Goal: Book appointment/travel/reservation

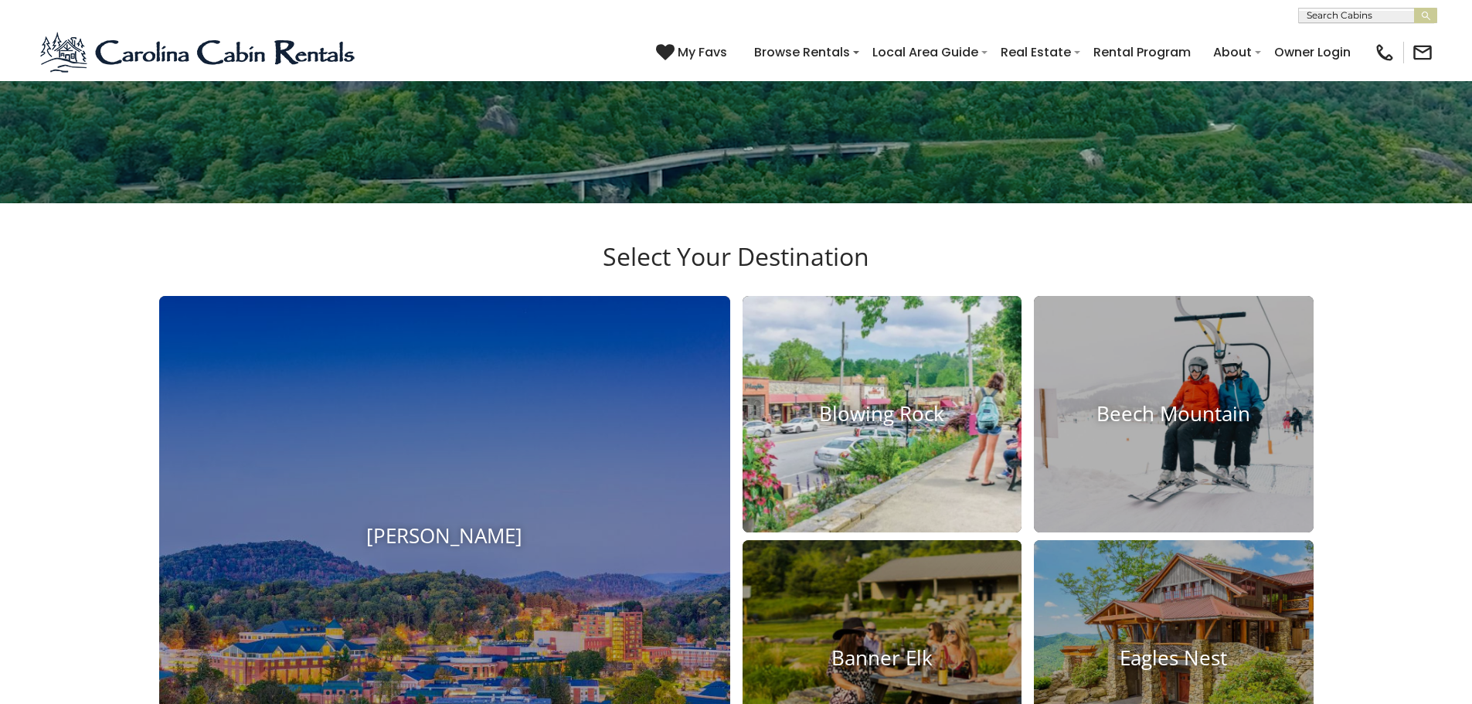
scroll to position [464, 0]
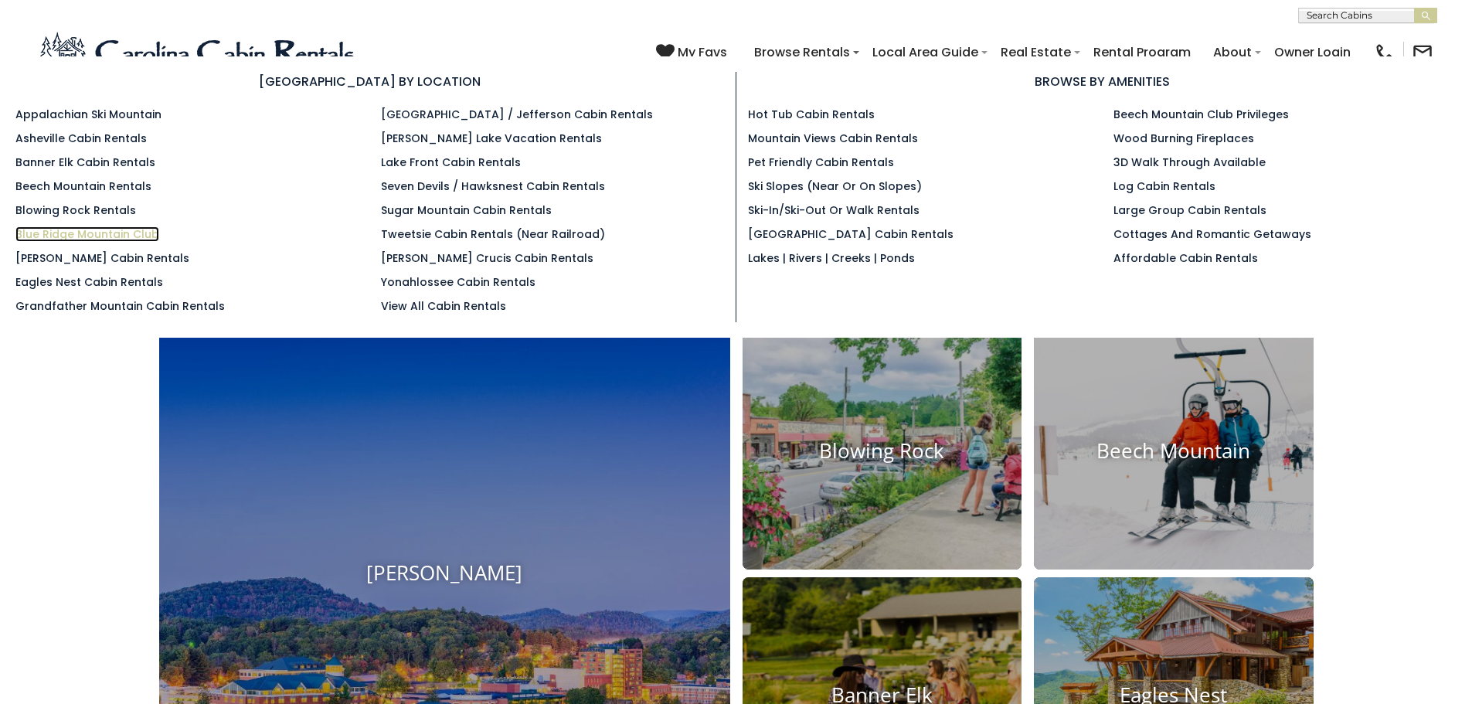
click at [123, 241] on link "Blue Ridge Mountain Club" at bounding box center [87, 233] width 144 height 15
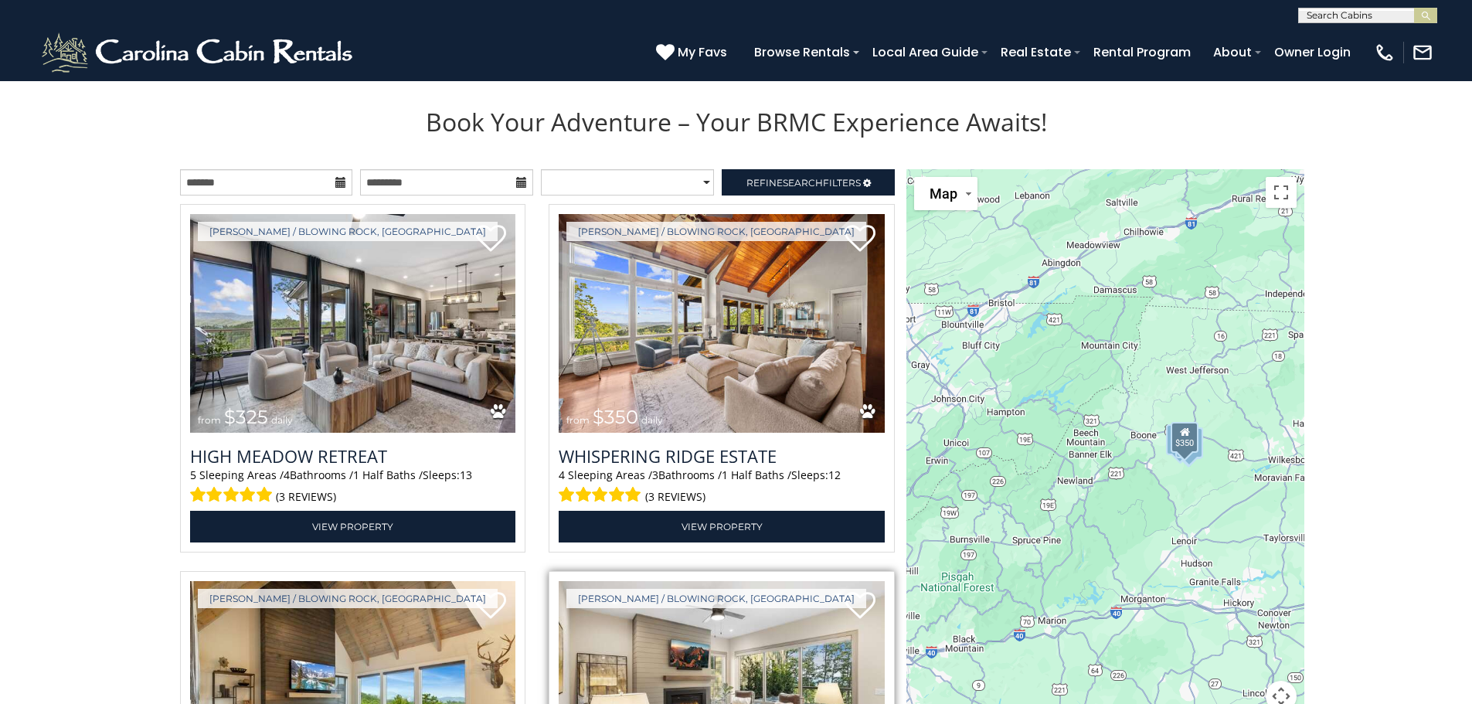
scroll to position [1546, 0]
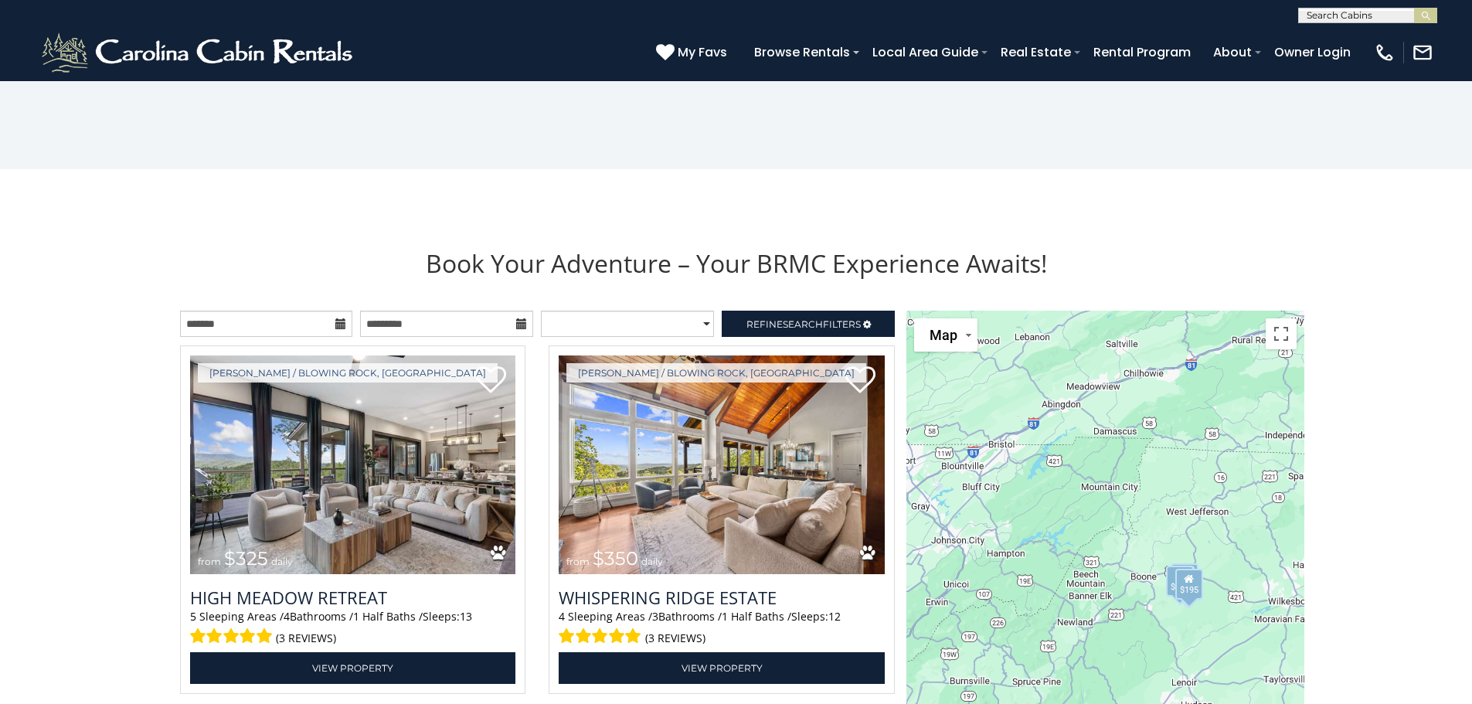
click at [343, 319] on icon at bounding box center [340, 323] width 11 height 11
click at [339, 321] on icon at bounding box center [340, 323] width 11 height 11
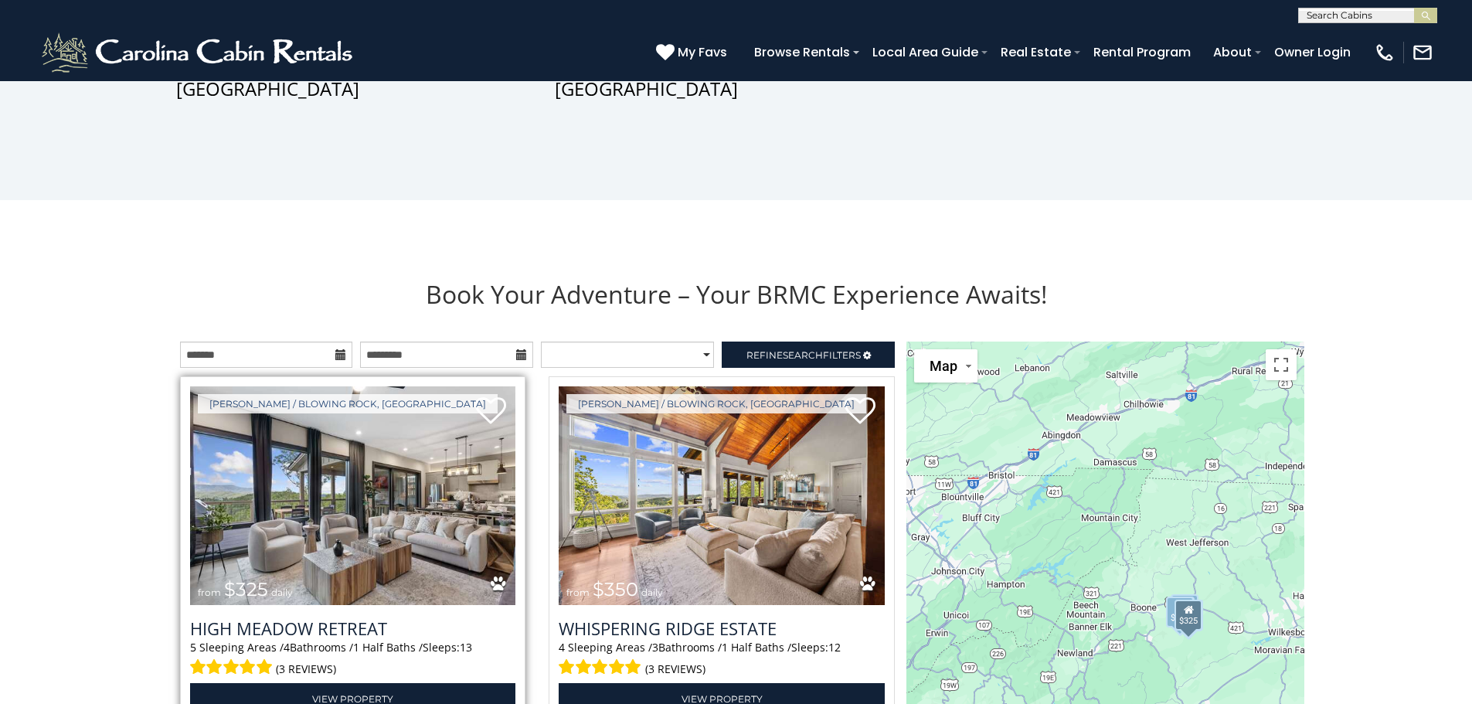
scroll to position [1468, 0]
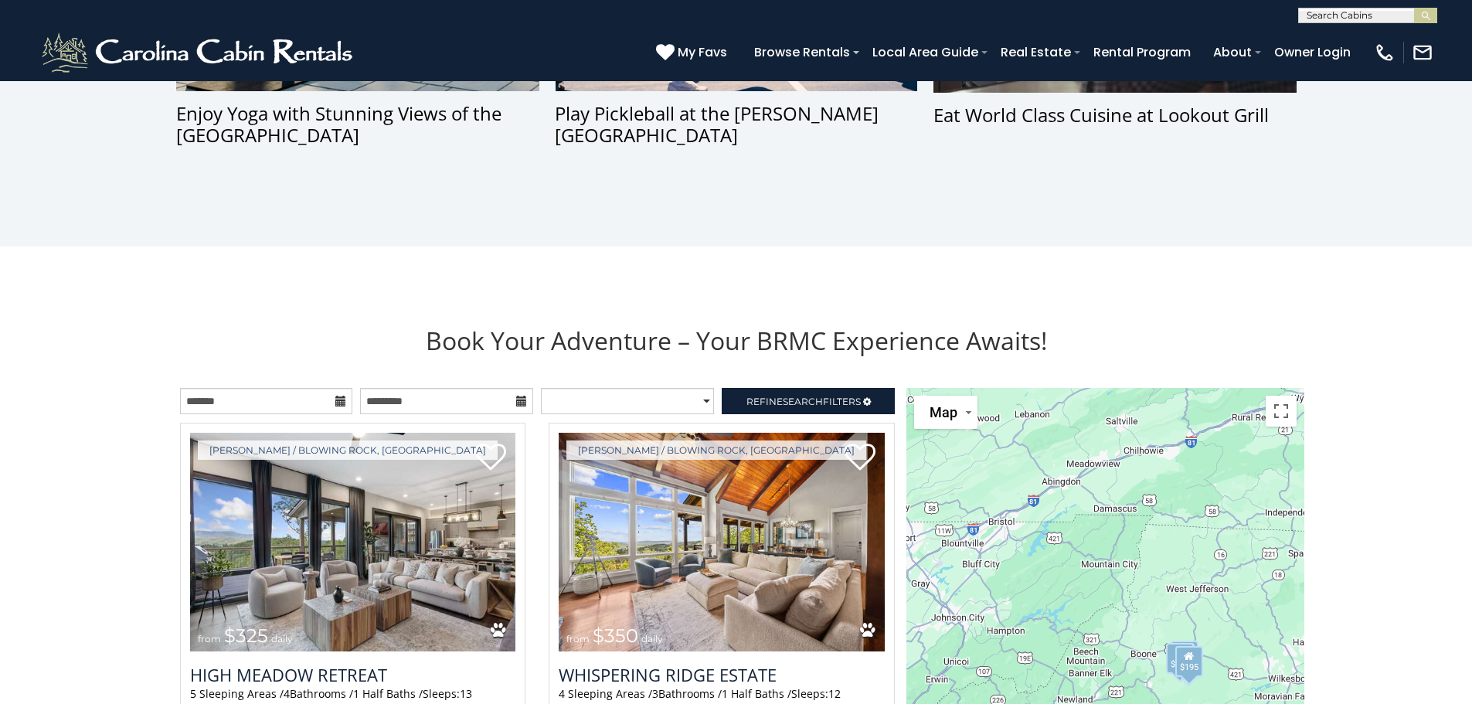
click at [341, 400] on icon at bounding box center [340, 401] width 11 height 11
click at [347, 400] on input "text" at bounding box center [266, 401] width 173 height 26
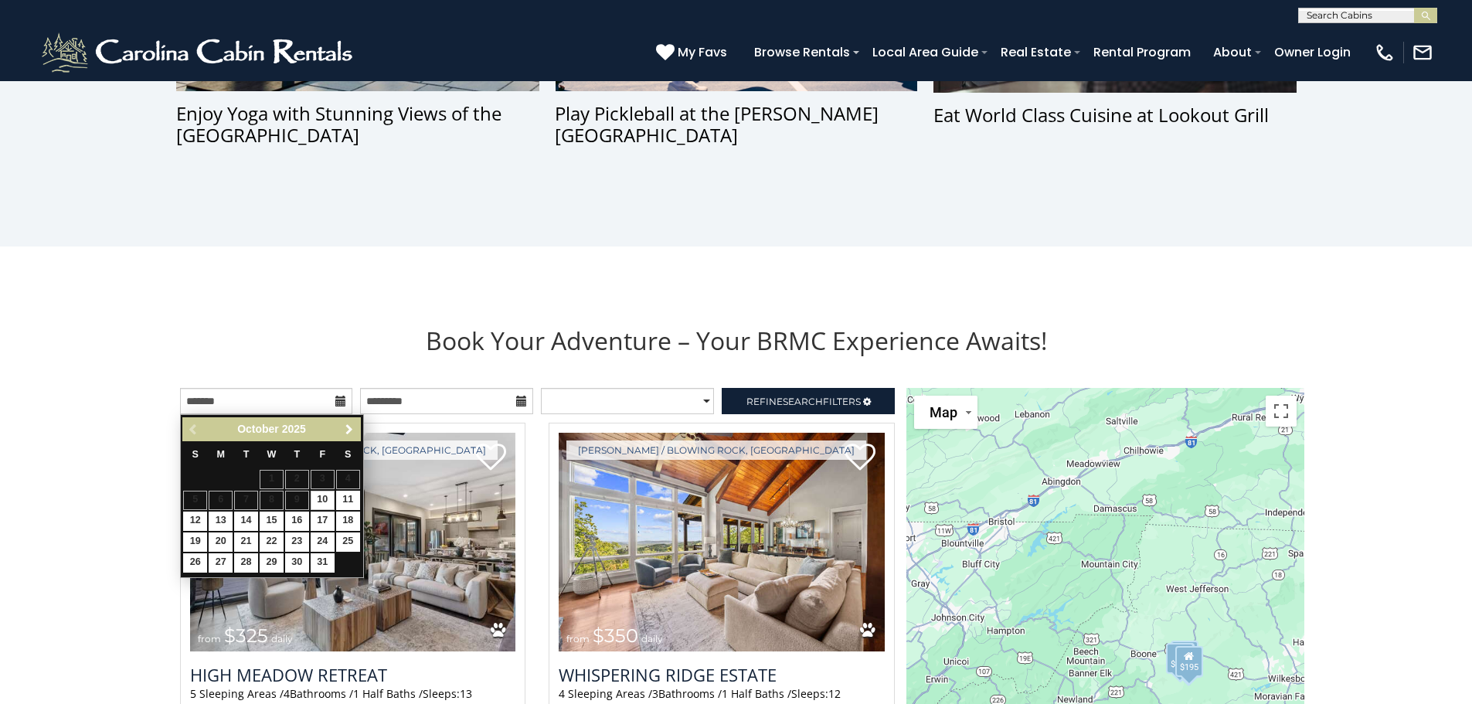
click at [355, 430] on span "Next" at bounding box center [349, 430] width 12 height 12
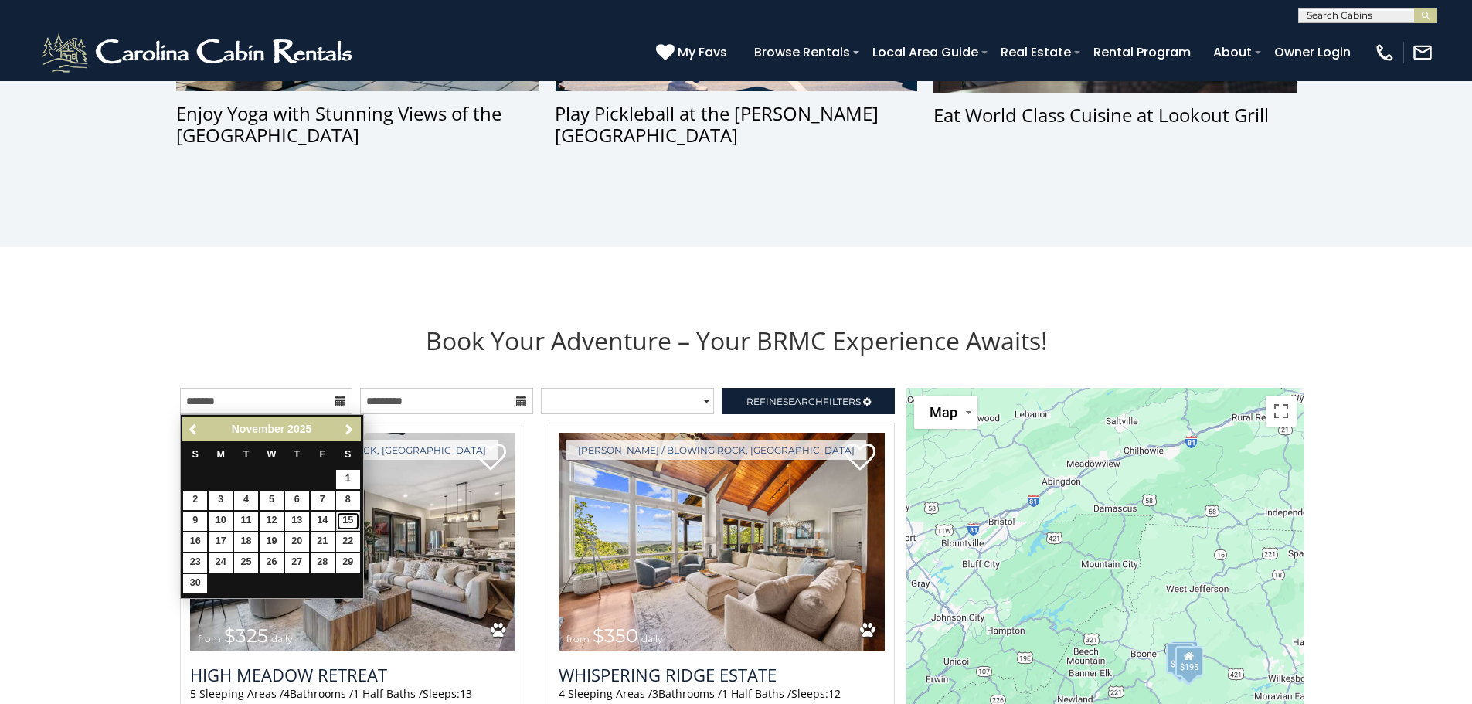
click at [340, 519] on link "15" at bounding box center [348, 521] width 24 height 19
type input "**********"
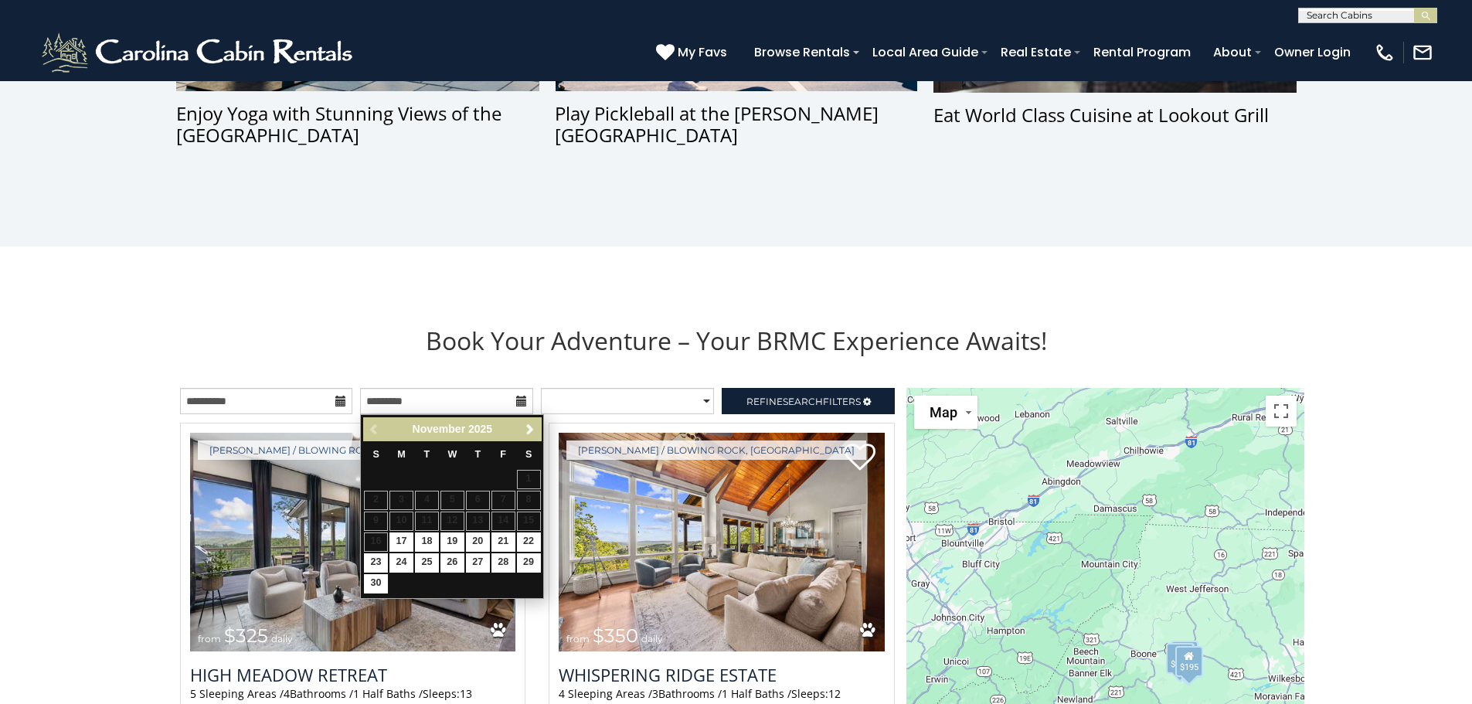
click at [381, 543] on table "S M T W T F S 1 2 3 4 5 6 7 8 9 10 11 12 13 14 15 16 17 18 19 20 21 22 23 24 25…" at bounding box center [452, 517] width 178 height 153
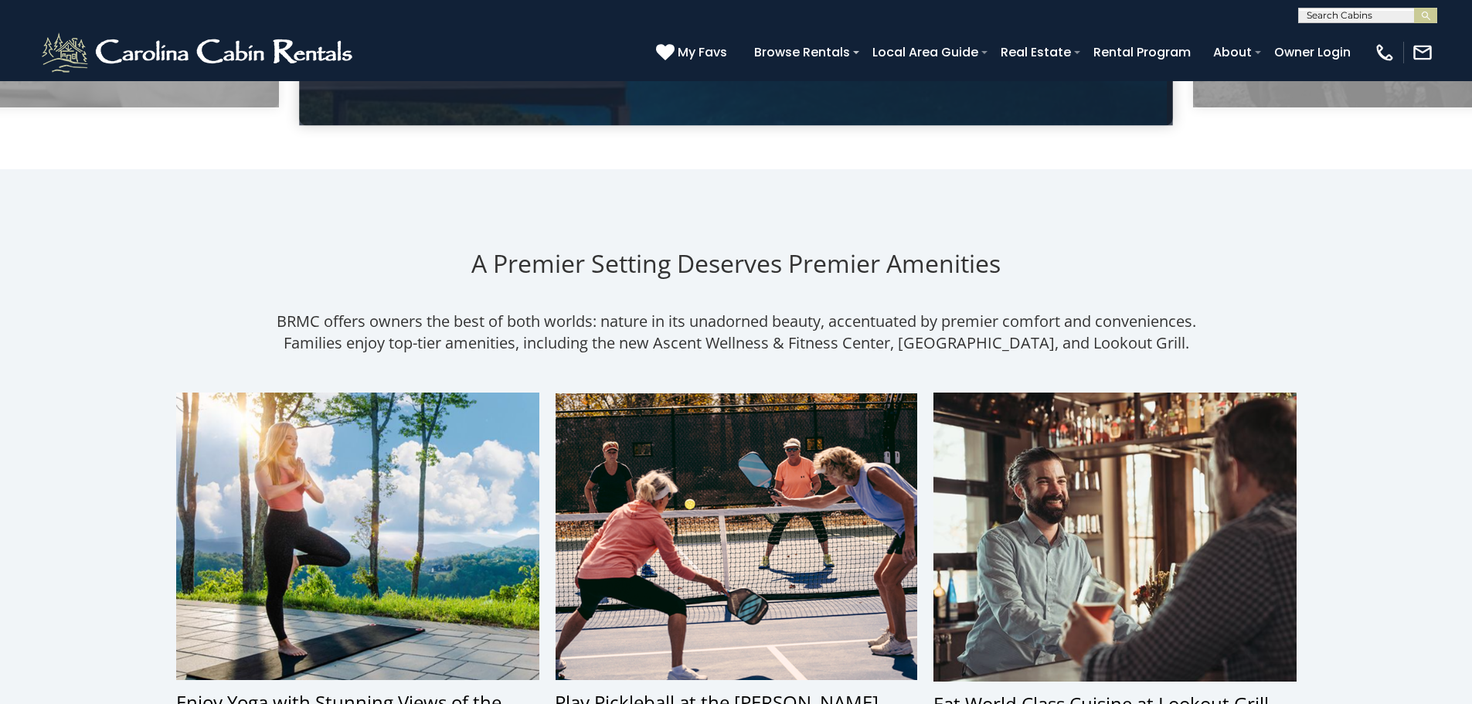
scroll to position [696, 0]
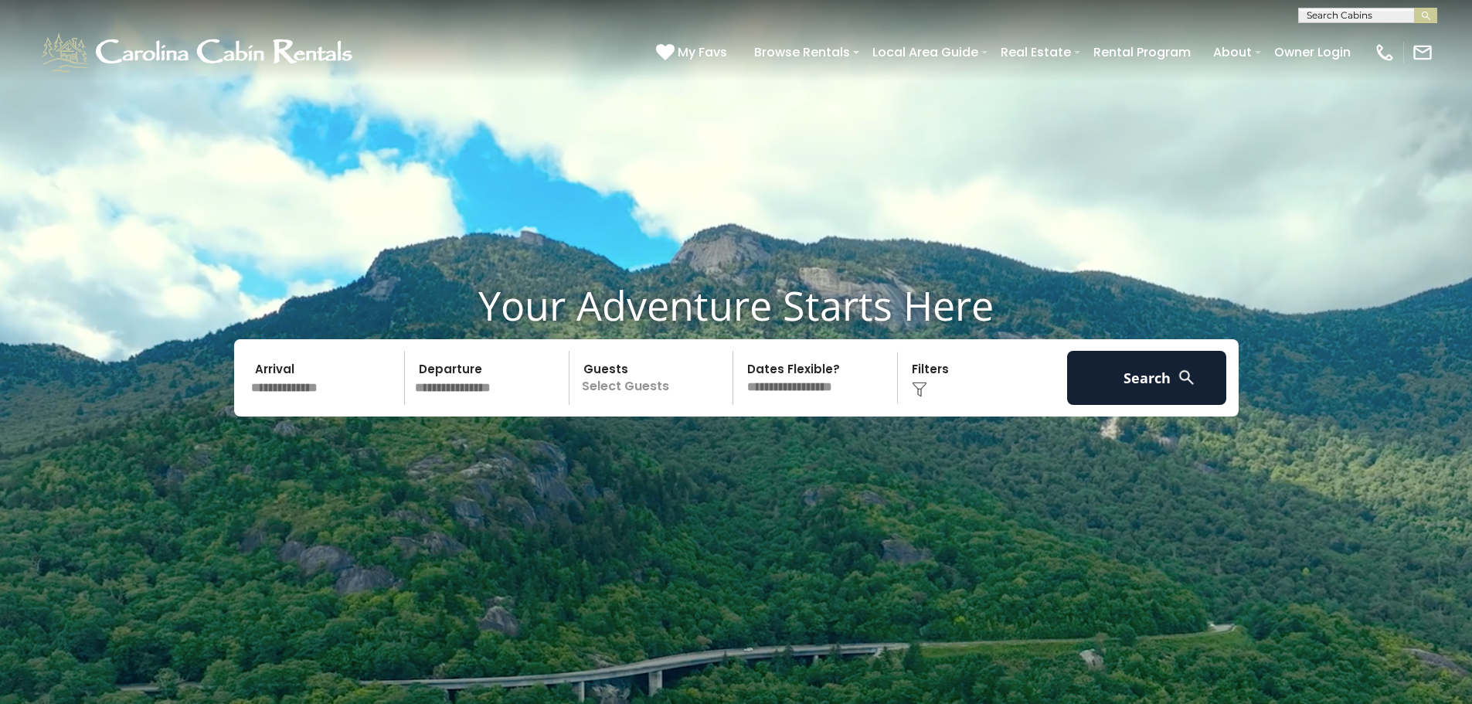
click at [381, 381] on input "text" at bounding box center [326, 378] width 160 height 54
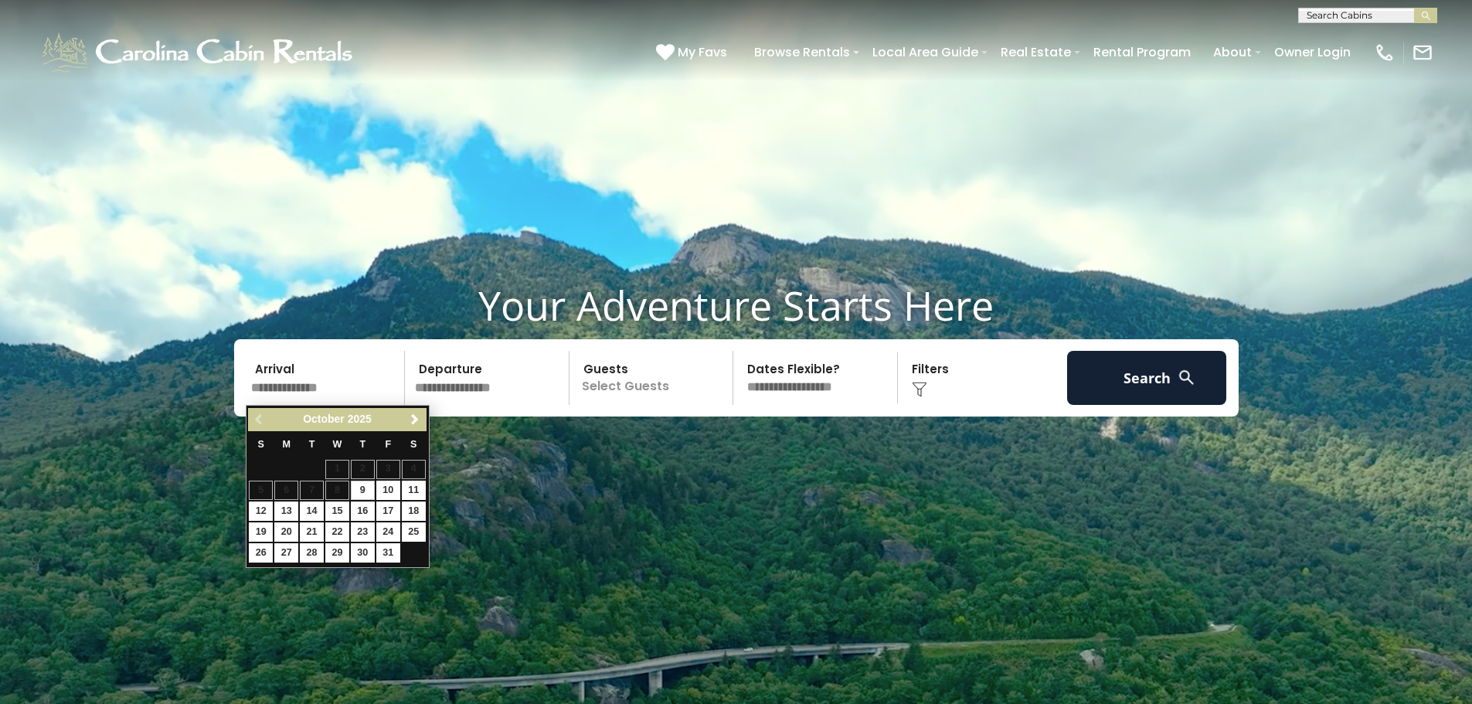
scroll to position [464, 0]
